Goal: Information Seeking & Learning: Check status

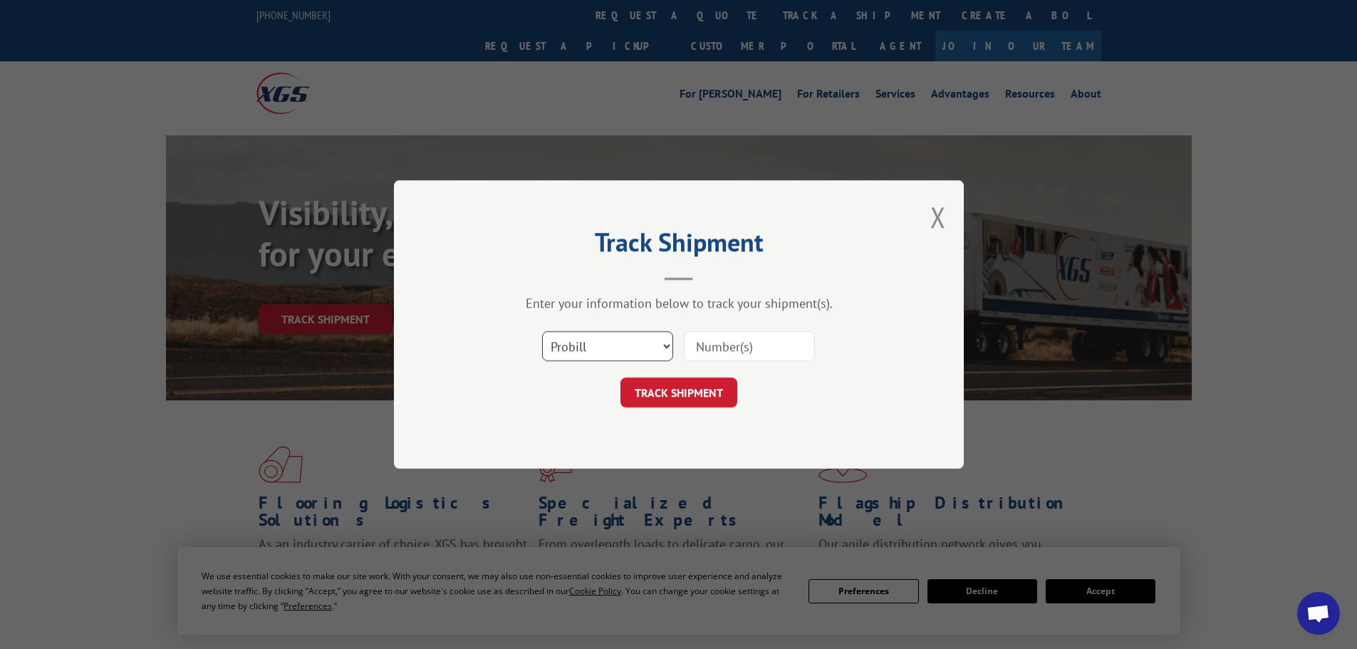
click at [586, 358] on select "Select category... Probill BOL PO" at bounding box center [607, 346] width 131 height 30
select select "bol"
click at [542, 331] on select "Select category... Probill BOL PO" at bounding box center [607, 346] width 131 height 30
click at [707, 342] on input at bounding box center [749, 346] width 131 height 30
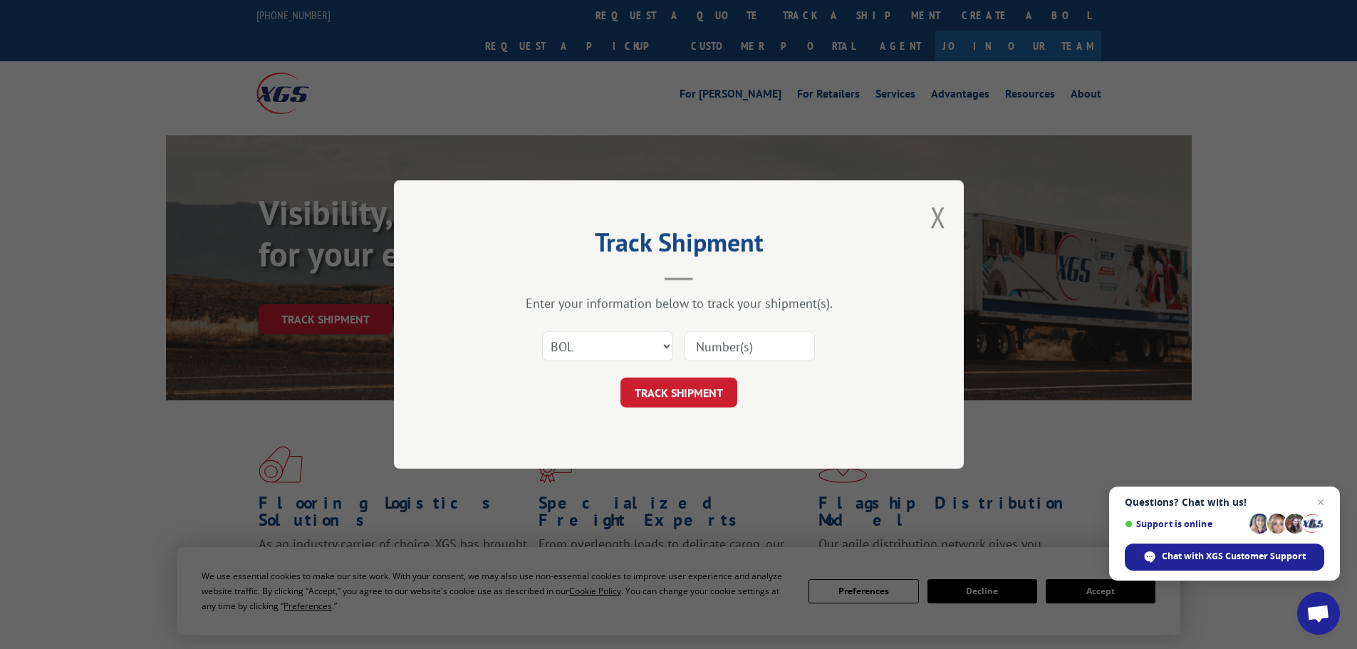
paste input "5476727"
type input "5476727"
click at [666, 394] on button "TRACK SHIPMENT" at bounding box center [678, 393] width 117 height 30
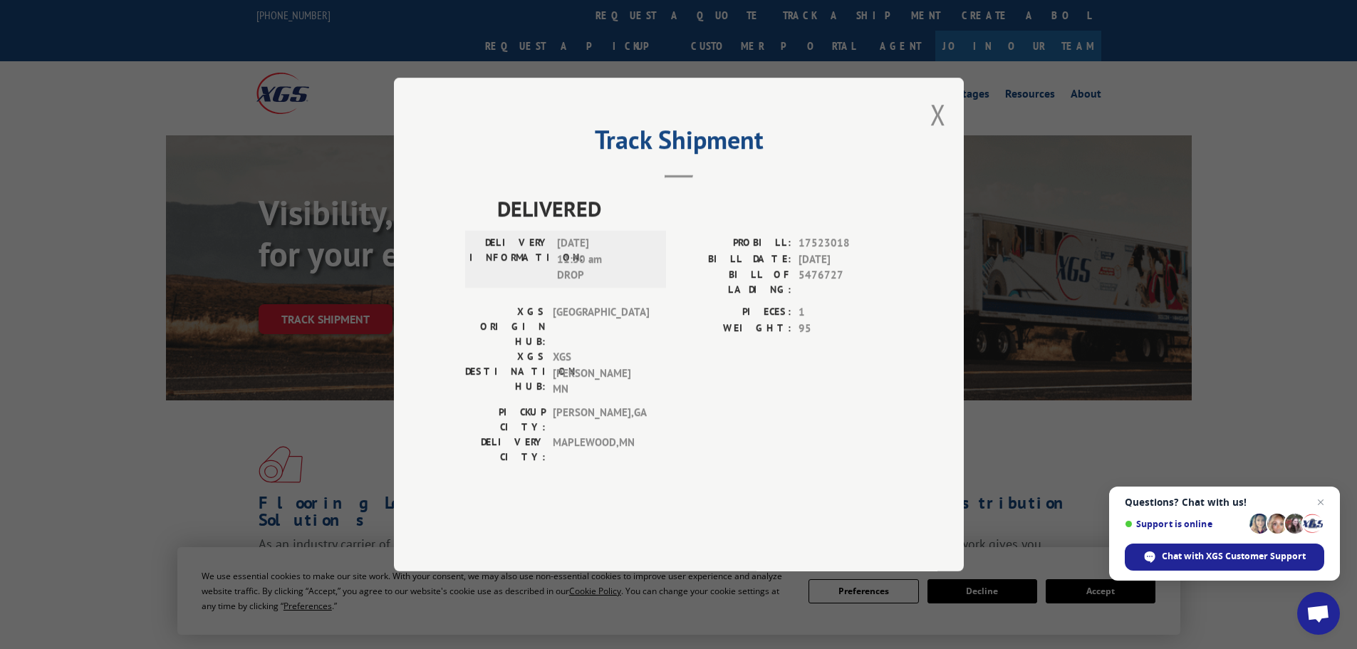
drag, startPoint x: 941, startPoint y: 164, endPoint x: 751, endPoint y: 73, distance: 210.6
click at [933, 133] on button "Close modal" at bounding box center [938, 114] width 16 height 38
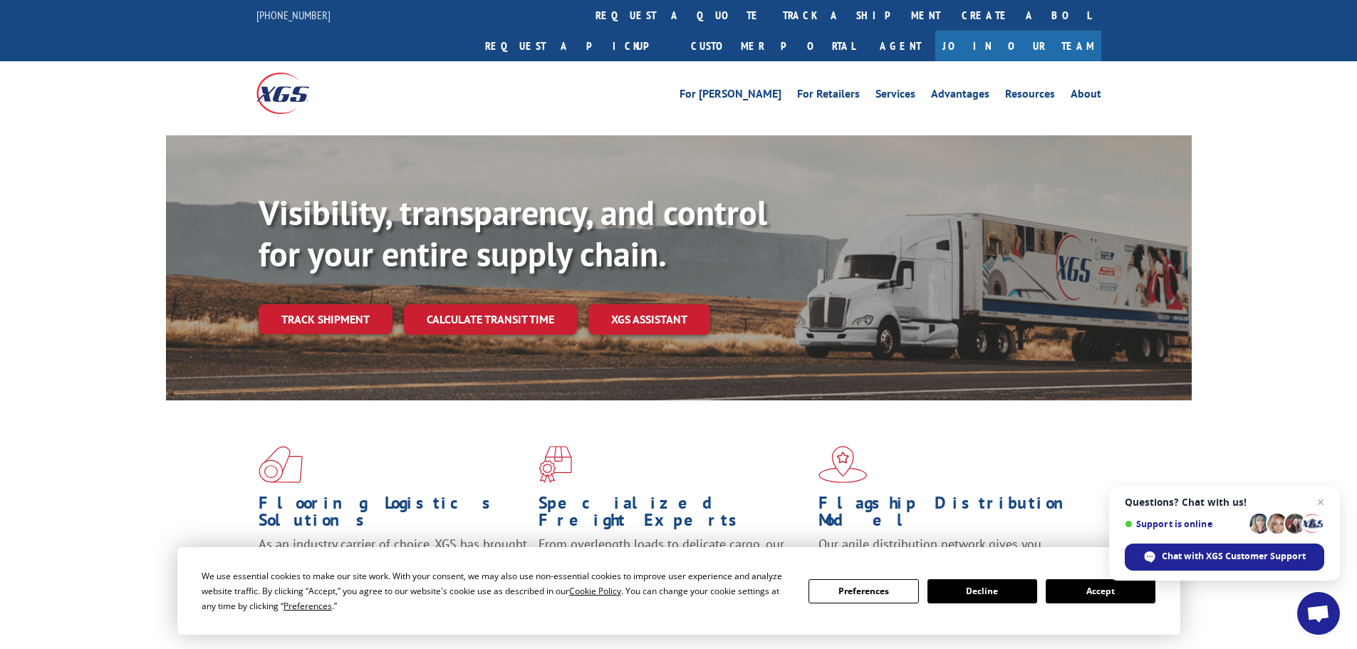
drag, startPoint x: 619, startPoint y: 21, endPoint x: 540, endPoint y: 162, distance: 161.1
click at [772, 21] on link "track a shipment" at bounding box center [861, 15] width 179 height 31
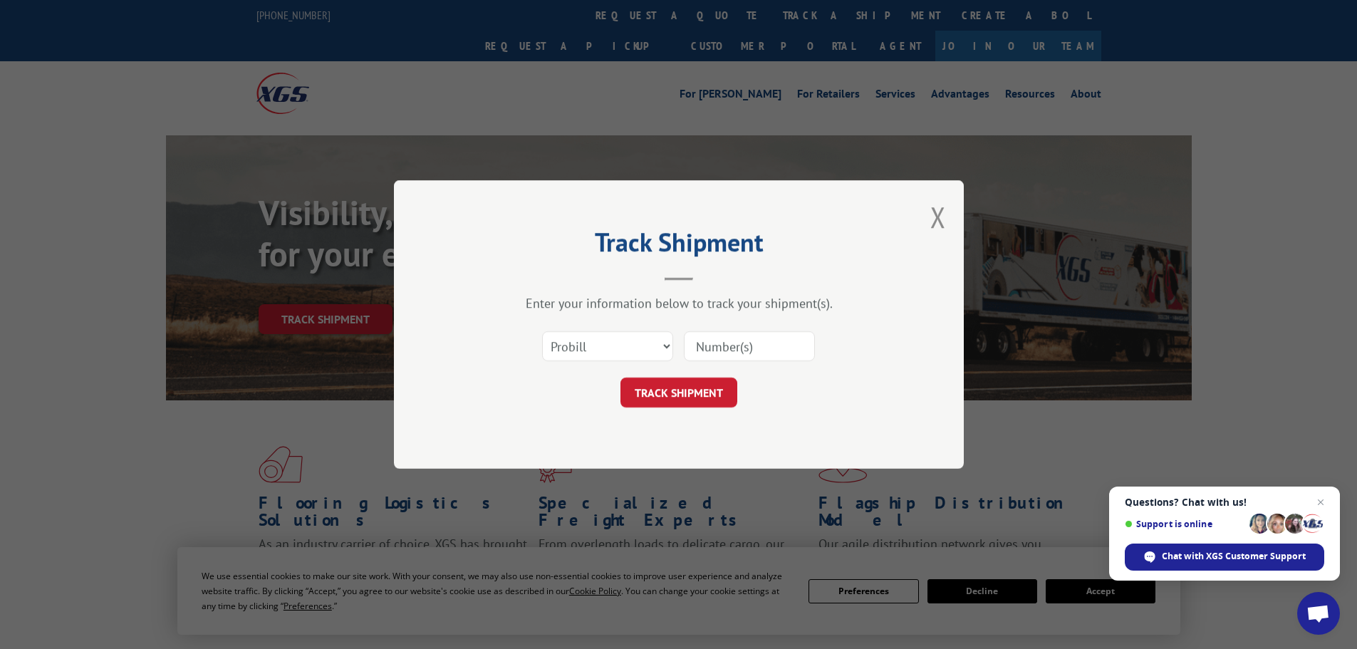
click at [576, 365] on div "Select category... Probill BOL PO" at bounding box center [678, 346] width 427 height 47
click at [571, 350] on select "Select category... Probill BOL PO" at bounding box center [607, 346] width 131 height 30
select select "bol"
click at [542, 331] on select "Select category... Probill BOL PO" at bounding box center [607, 346] width 131 height 30
click at [737, 345] on input at bounding box center [749, 346] width 131 height 30
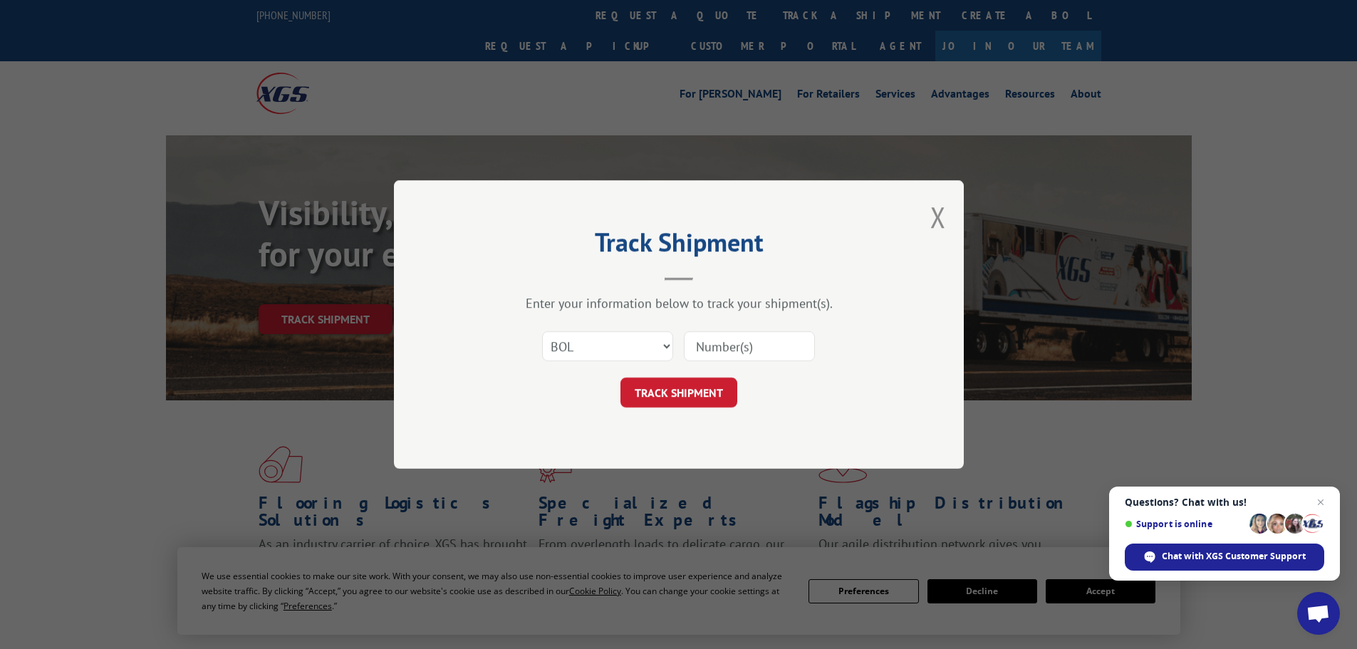
paste input "5499554"
type input "5499554"
click at [699, 388] on button "TRACK SHIPMENT" at bounding box center [678, 393] width 117 height 30
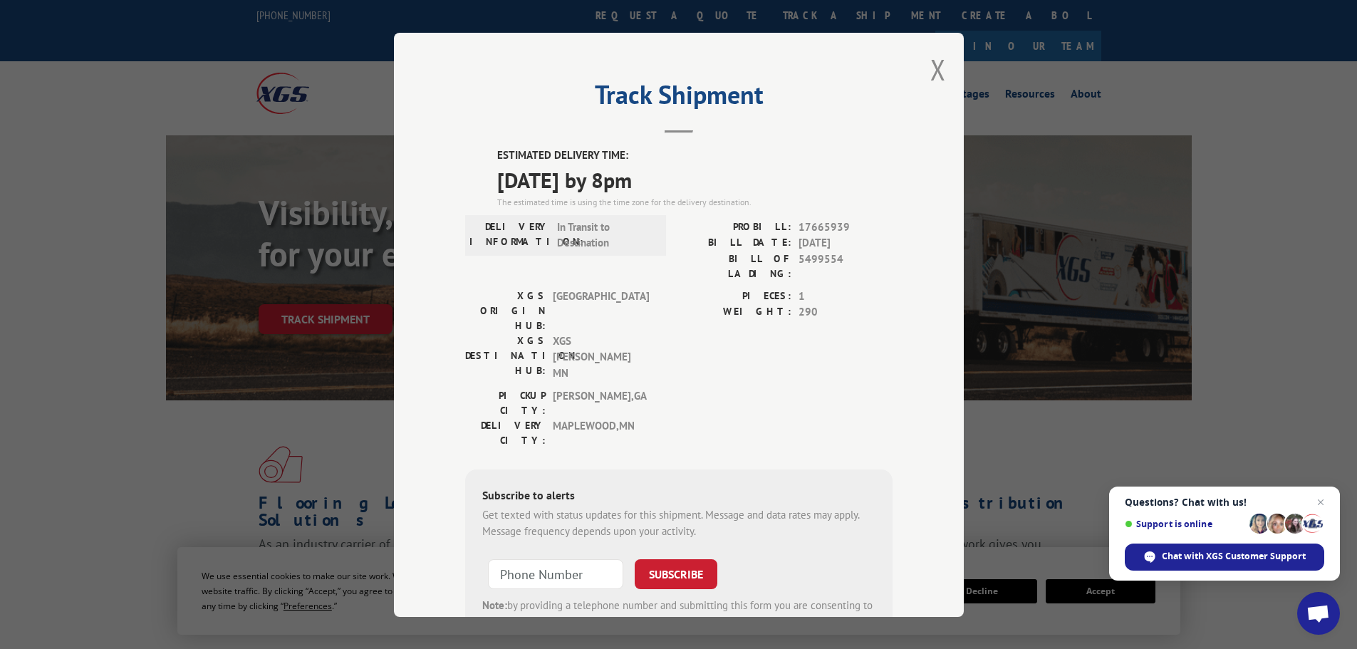
drag, startPoint x: 925, startPoint y: 73, endPoint x: 761, endPoint y: 36, distance: 168.0
click at [922, 72] on div "Track Shipment ESTIMATED DELIVERY TIME: [DATE] by 8pm The estimated time is usi…" at bounding box center [679, 325] width 570 height 584
click at [932, 68] on button "Close modal" at bounding box center [938, 70] width 16 height 38
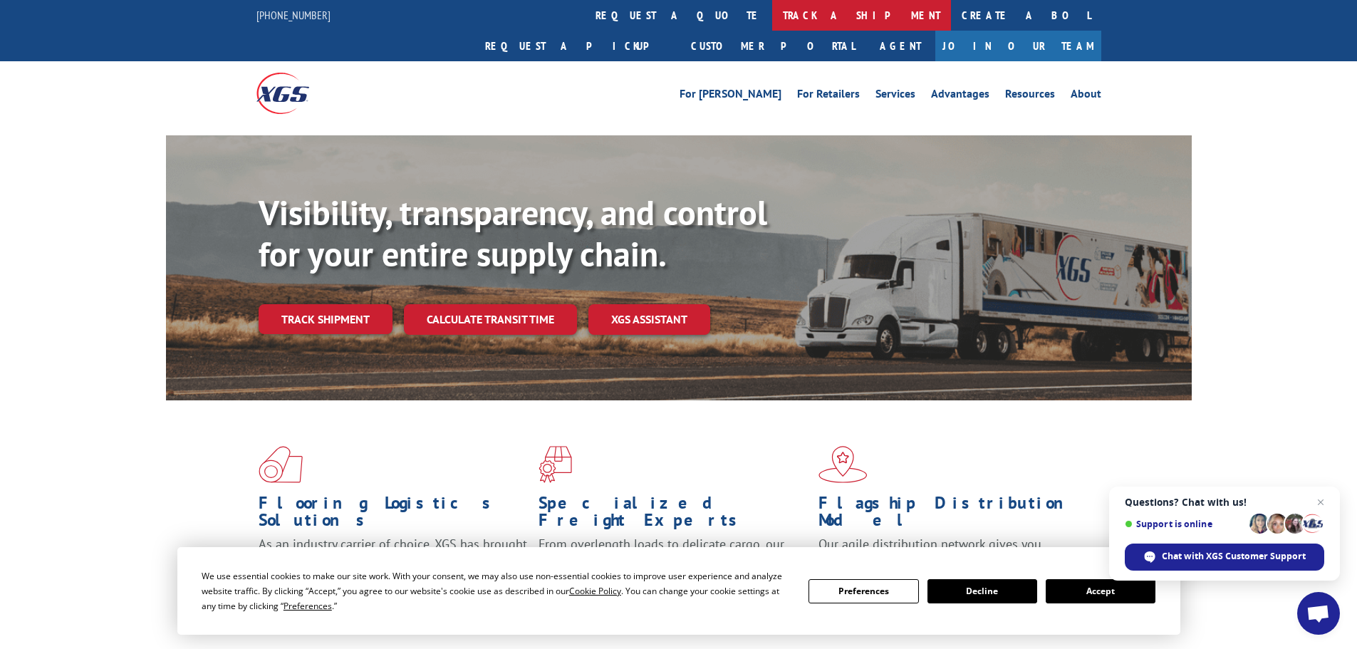
click at [772, 11] on link "track a shipment" at bounding box center [861, 15] width 179 height 31
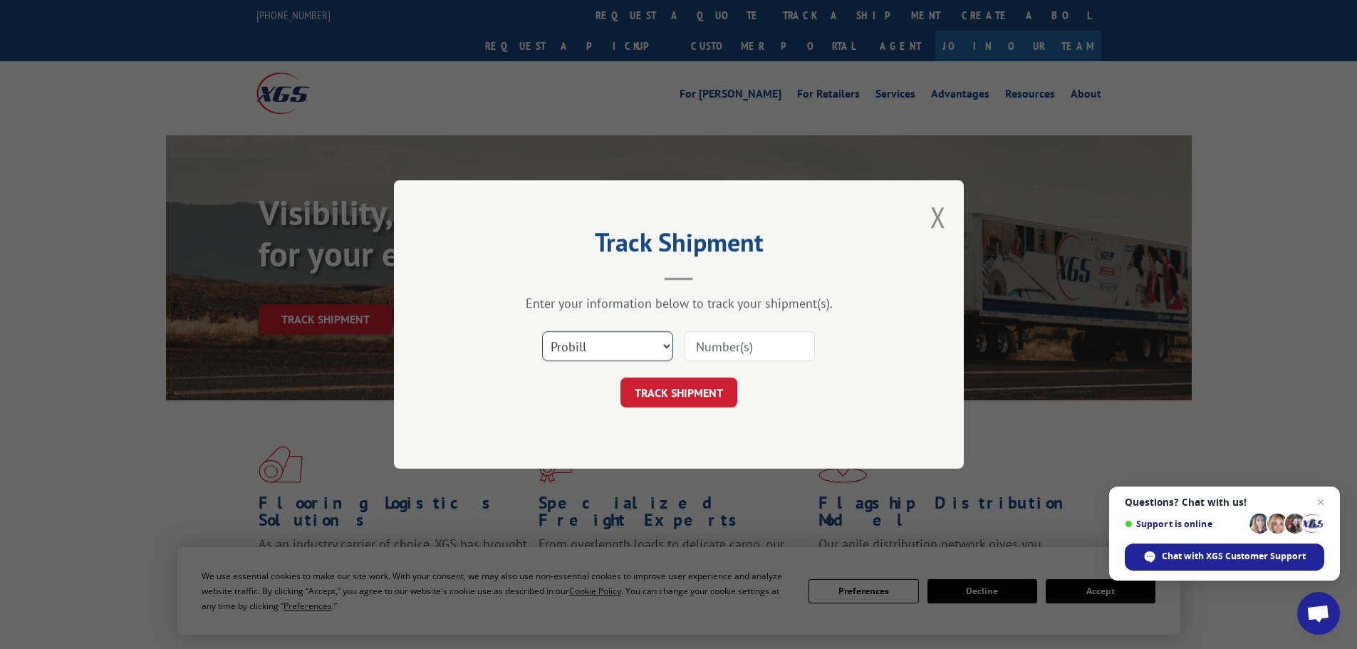
drag, startPoint x: 606, startPoint y: 336, endPoint x: 592, endPoint y: 343, distance: 16.3
click at [600, 337] on select "Select category... Probill BOL PO" at bounding box center [607, 346] width 131 height 30
select select "bol"
click at [542, 331] on select "Select category... Probill BOL PO" at bounding box center [607, 346] width 131 height 30
drag, startPoint x: 742, startPoint y: 323, endPoint x: 736, endPoint y: 339, distance: 16.7
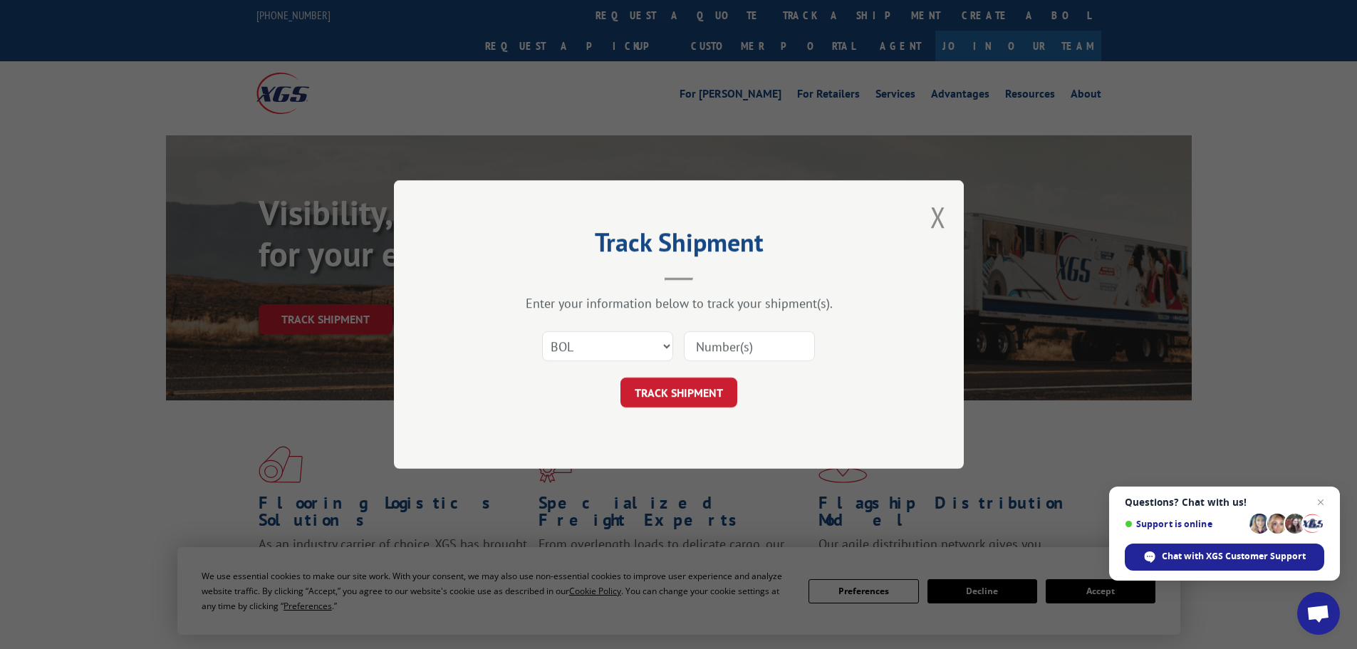
click at [741, 325] on div "Select category... Probill BOL PO" at bounding box center [678, 346] width 427 height 47
click at [734, 343] on input at bounding box center [749, 346] width 131 height 30
paste input "7046784"
type input "7046784"
click at [620, 378] on button "TRACK SHIPMENT" at bounding box center [678, 393] width 117 height 30
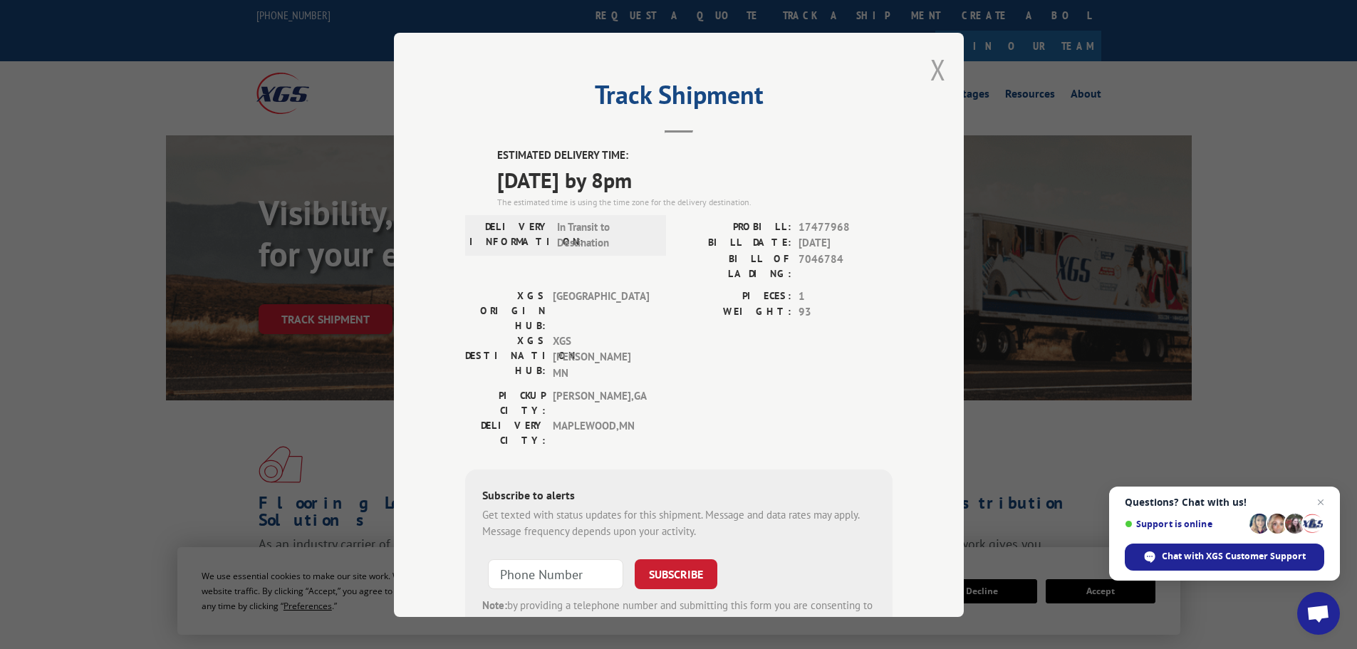
drag, startPoint x: 930, startPoint y: 70, endPoint x: 603, endPoint y: 7, distance: 332.2
click at [930, 70] on button "Close modal" at bounding box center [938, 70] width 16 height 38
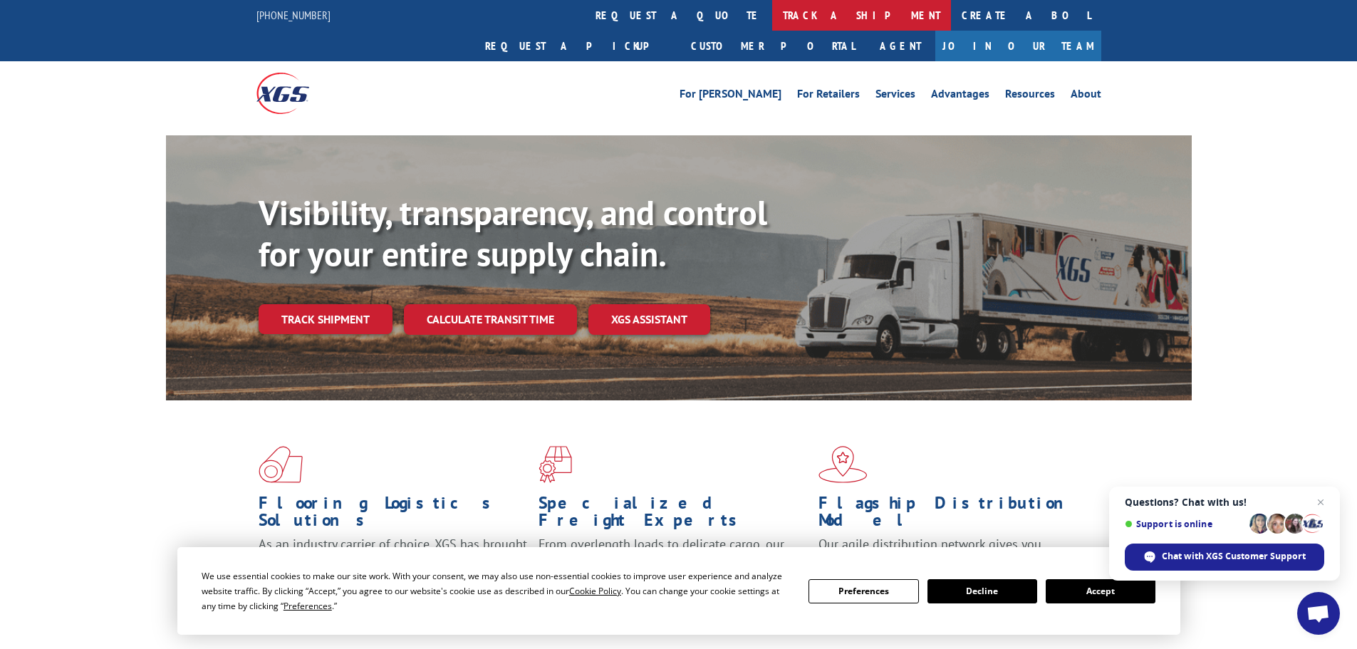
click at [772, 4] on link "track a shipment" at bounding box center [861, 15] width 179 height 31
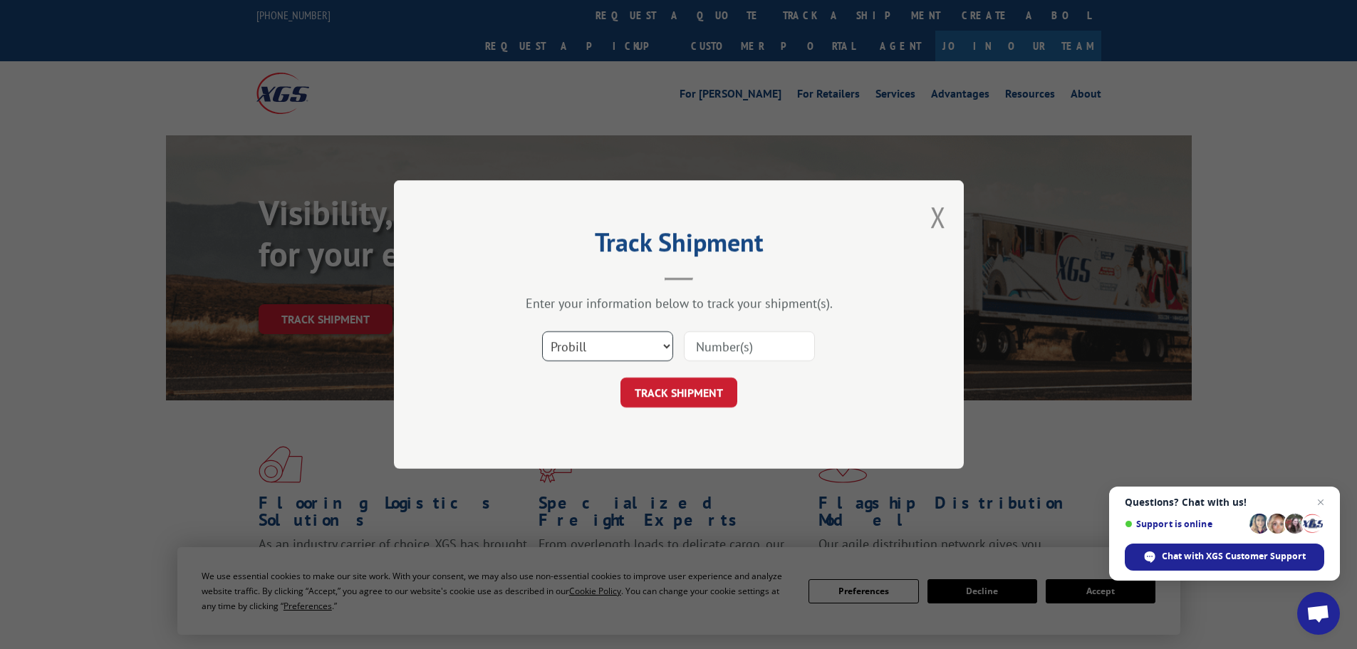
click at [563, 358] on select "Select category... Probill BOL PO" at bounding box center [607, 346] width 131 height 30
select select "bol"
click at [542, 331] on select "Select category... Probill BOL PO" at bounding box center [607, 346] width 131 height 30
click at [733, 343] on input at bounding box center [749, 346] width 131 height 30
paste input "5513466"
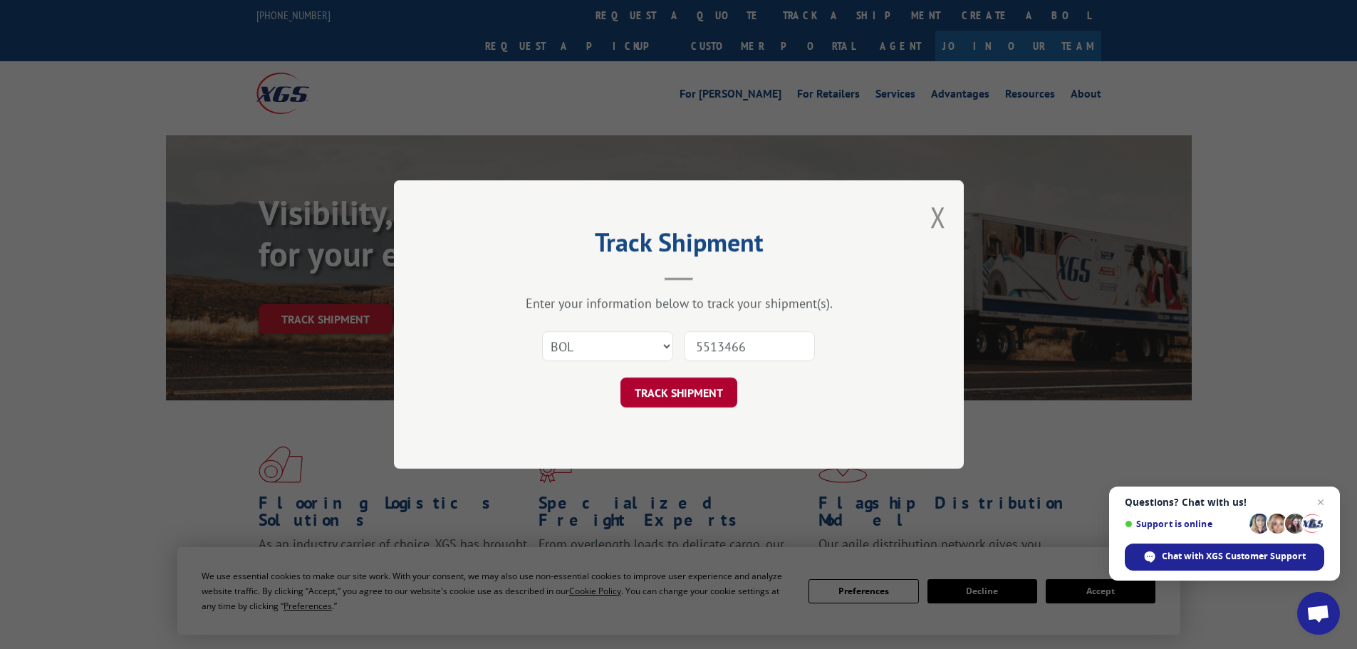
type input "5513466"
click at [685, 397] on button "TRACK SHIPMENT" at bounding box center [678, 393] width 117 height 30
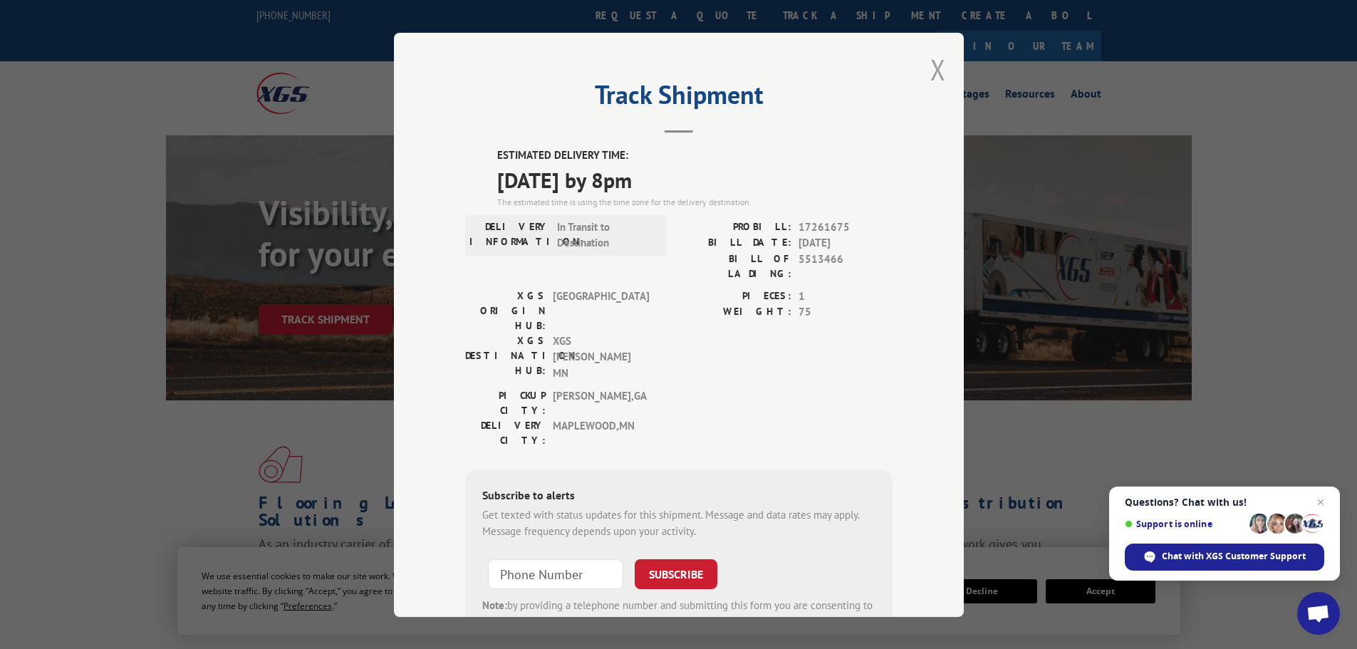
click at [930, 68] on button "Close modal" at bounding box center [938, 70] width 16 height 38
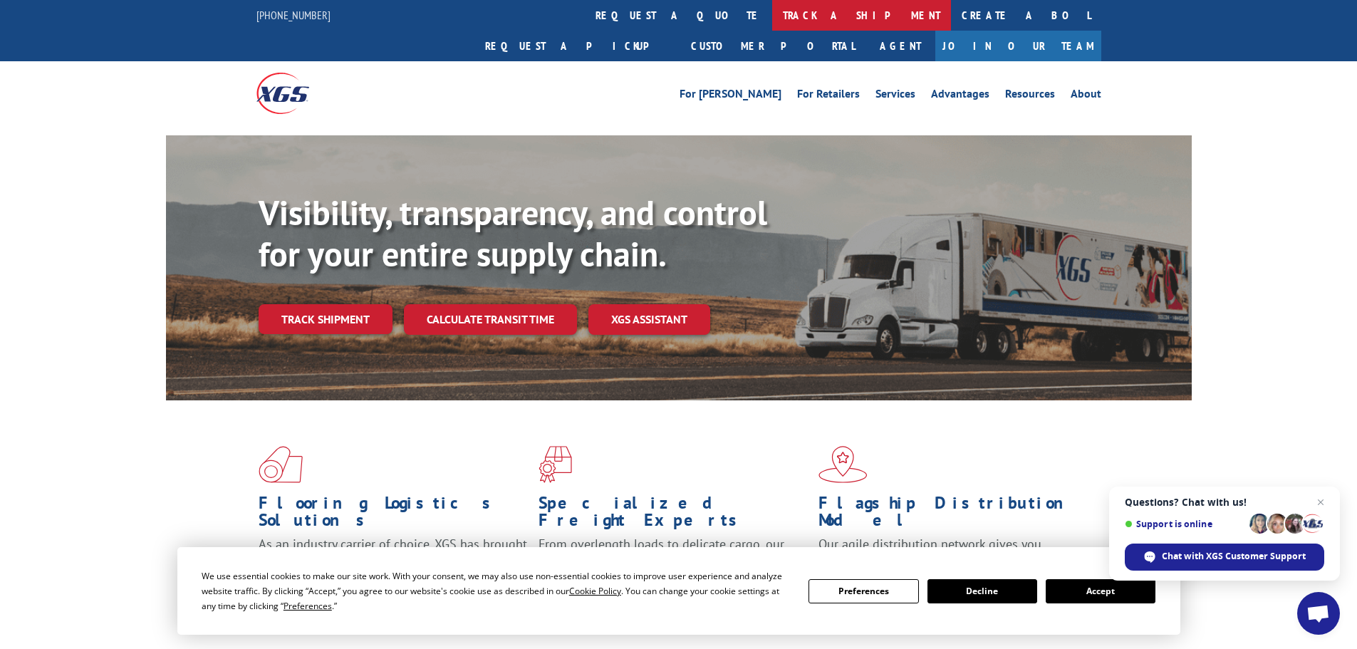
click at [772, 21] on link "track a shipment" at bounding box center [861, 15] width 179 height 31
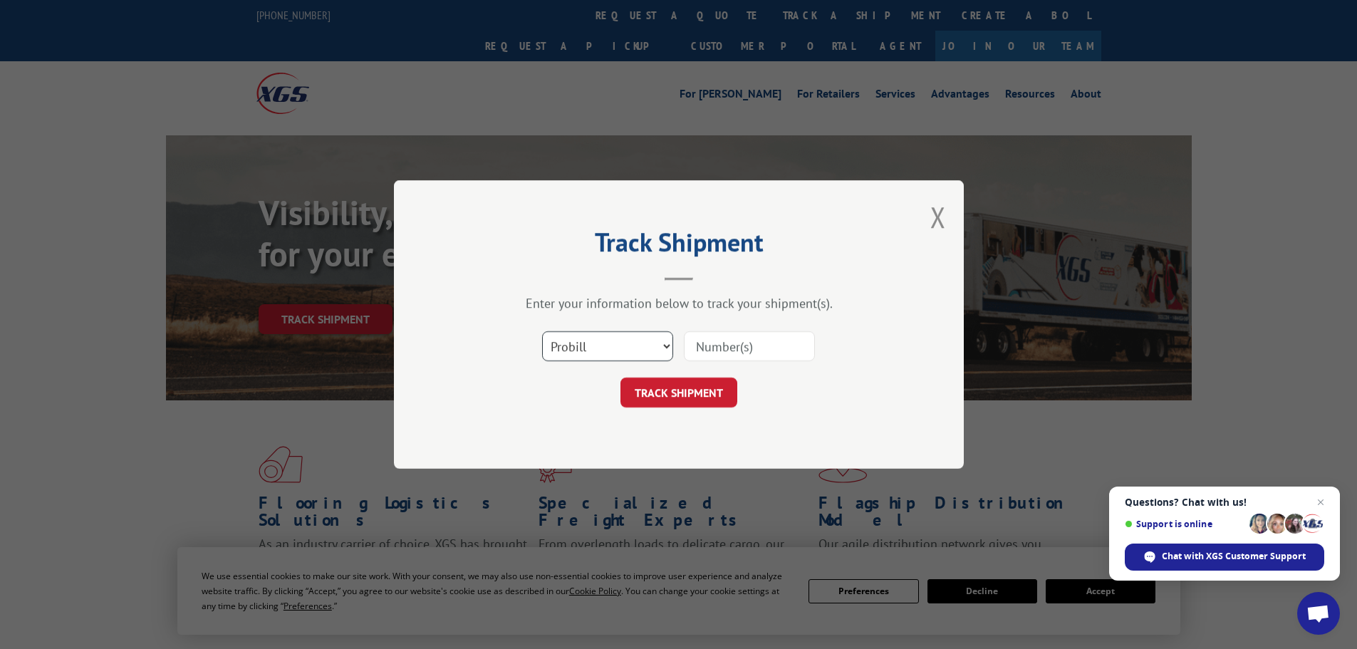
drag, startPoint x: 596, startPoint y: 348, endPoint x: 582, endPoint y: 358, distance: 17.4
click at [595, 348] on select "Select category... Probill BOL PO" at bounding box center [607, 346] width 131 height 30
select select "bol"
click at [542, 331] on select "Select category... Probill BOL PO" at bounding box center [607, 346] width 131 height 30
click at [729, 353] on input at bounding box center [749, 346] width 131 height 30
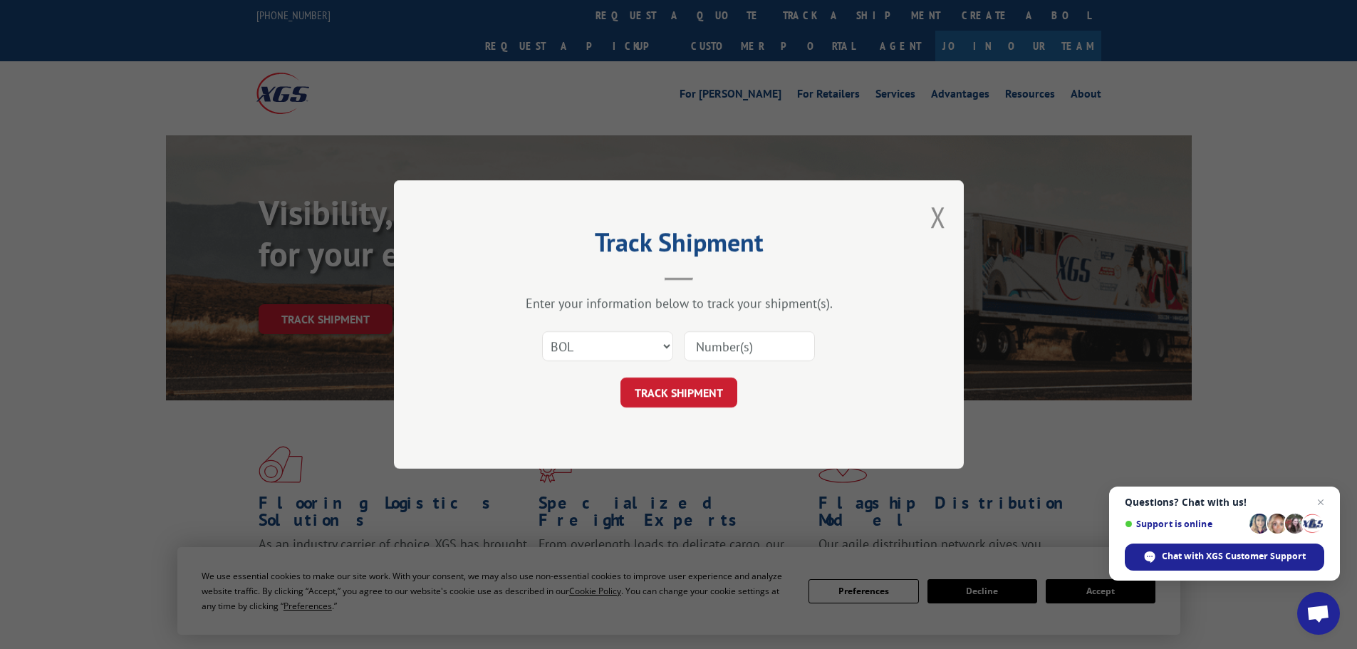
paste input "7043211"
type input "7043211"
click at [690, 399] on button "TRACK SHIPMENT" at bounding box center [678, 393] width 117 height 30
